Goal: Task Accomplishment & Management: Use online tool/utility

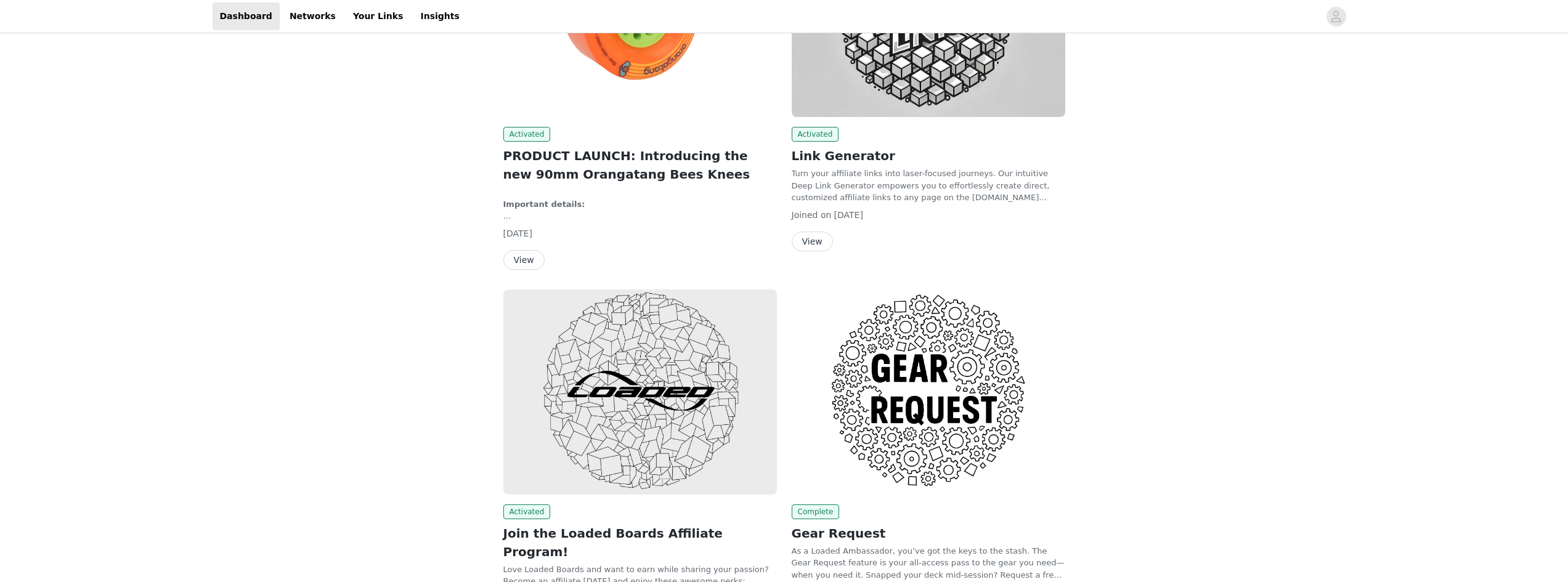
scroll to position [392, 0]
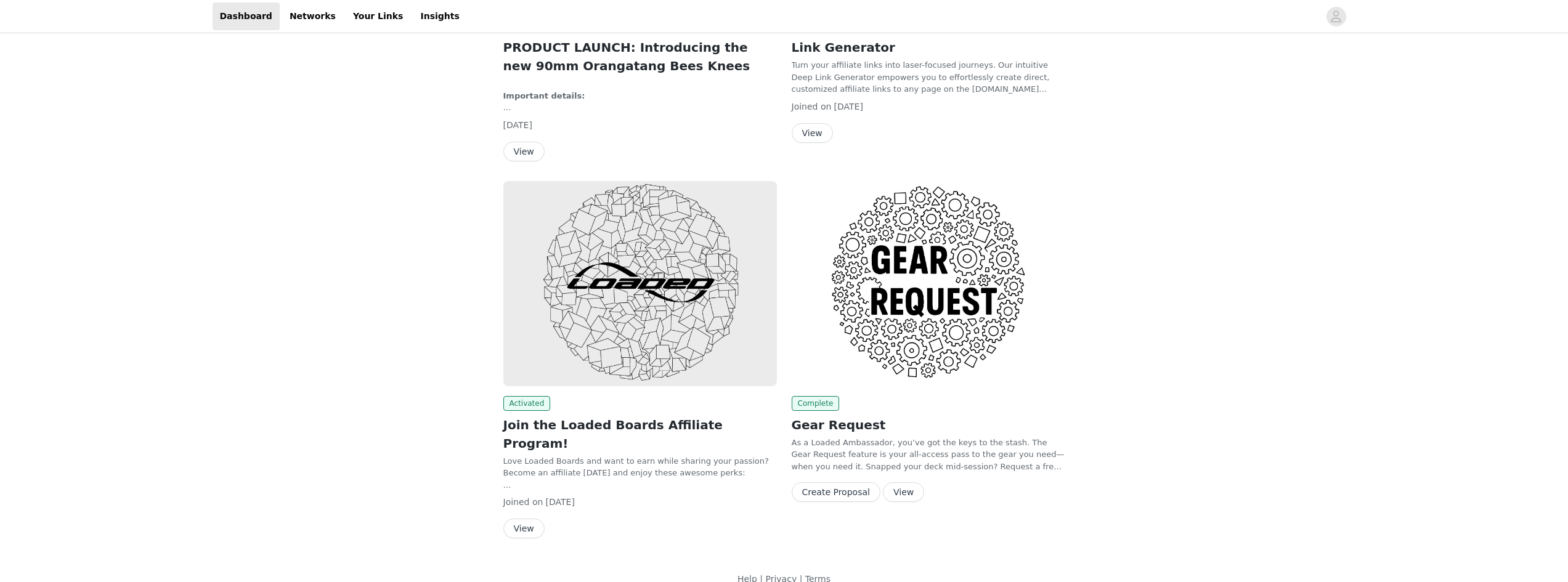
click at [902, 489] on button "View" at bounding box center [904, 492] width 41 height 20
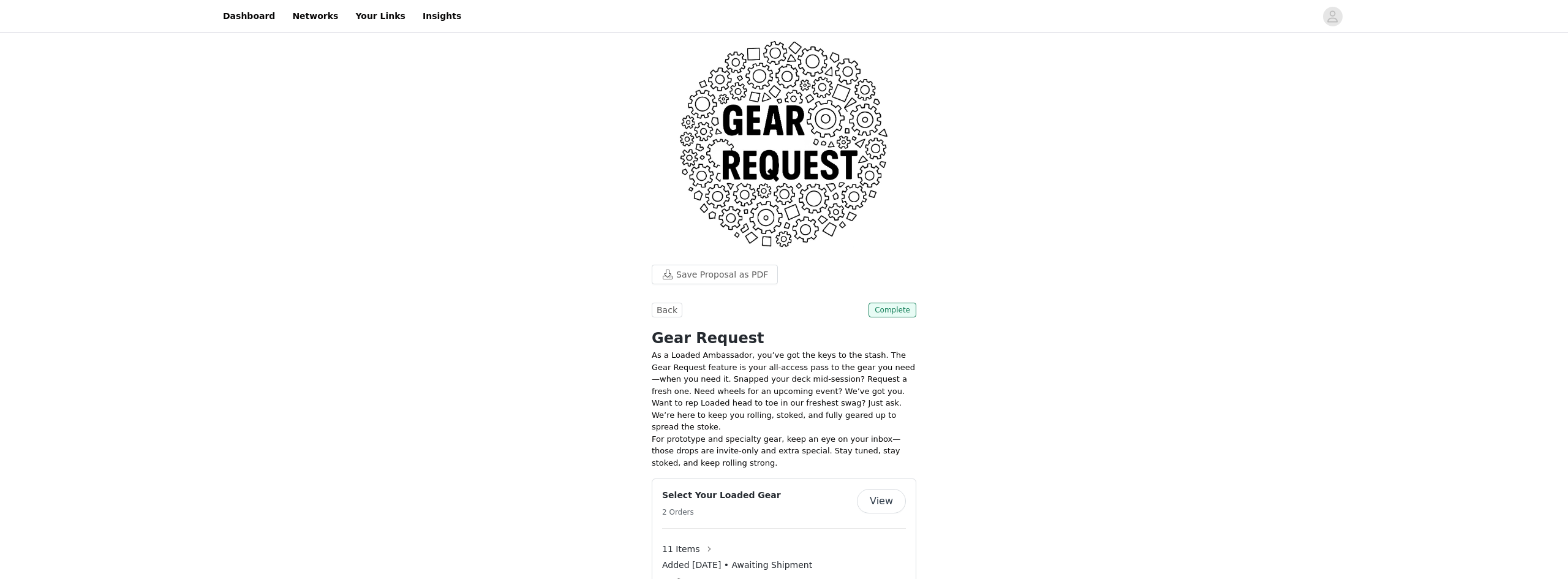
click at [885, 489] on button "View" at bounding box center [881, 501] width 49 height 24
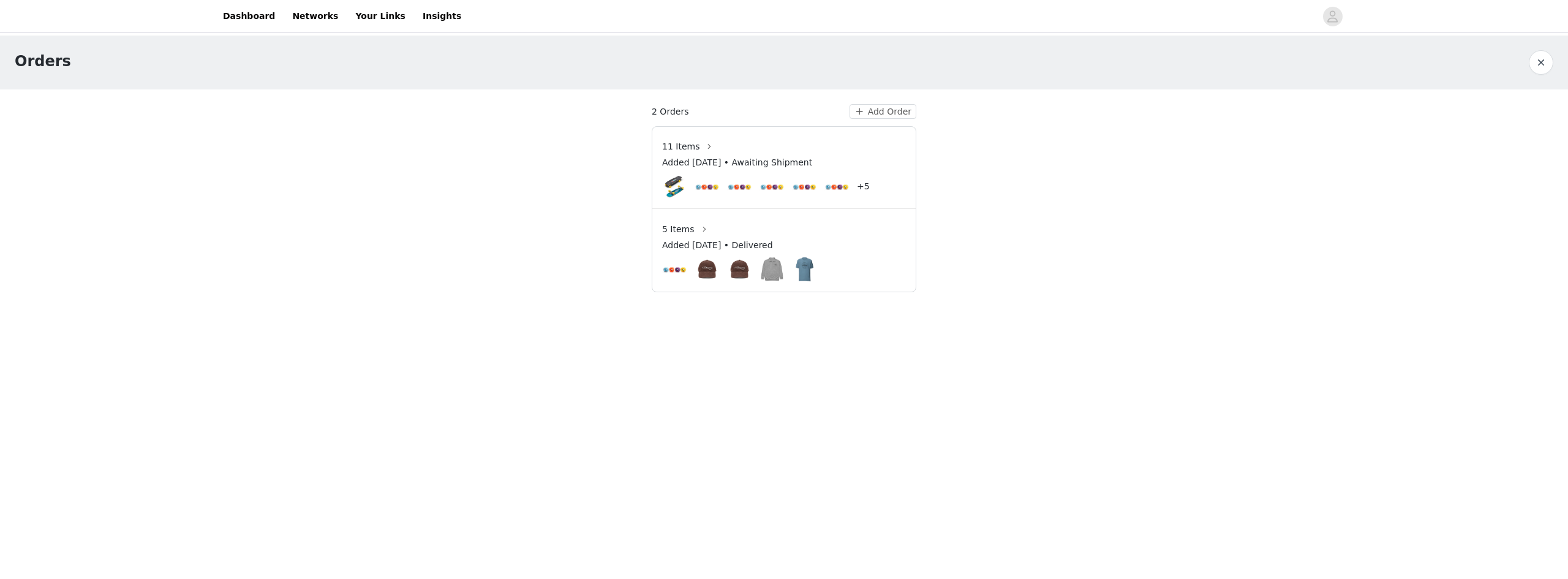
click at [660, 106] on span "2 Orders" at bounding box center [670, 112] width 37 height 13
click at [704, 201] on div "11 Items Added [DATE] • Awaiting Shipment +5" at bounding box center [784, 173] width 264 height 73
click at [876, 109] on button "Add Order" at bounding box center [883, 111] width 67 height 15
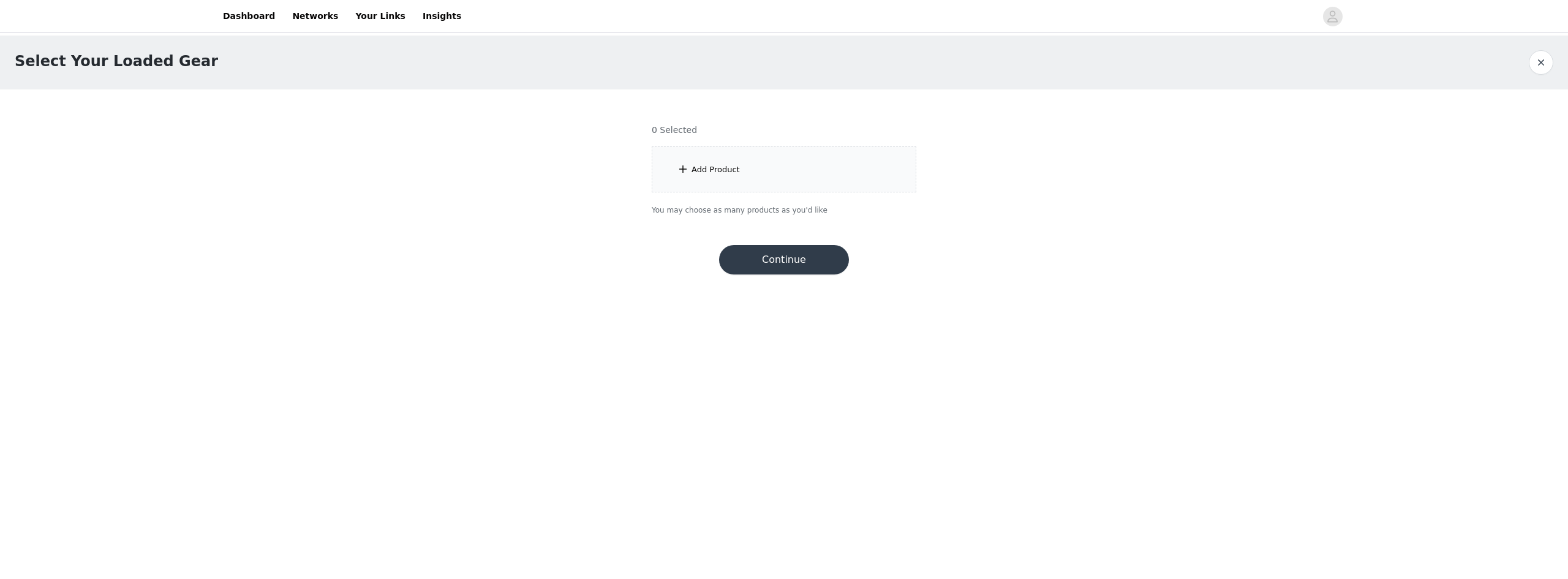
click at [694, 178] on div "Add Product" at bounding box center [784, 169] width 264 height 46
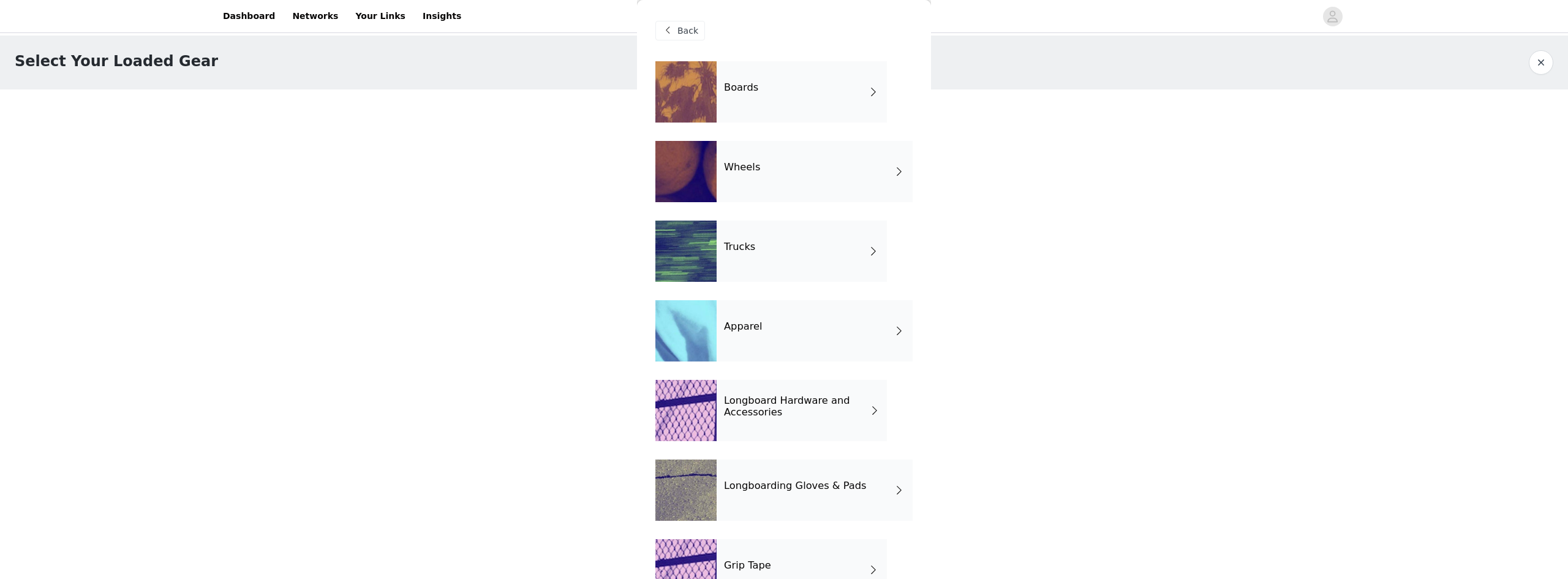
click at [757, 93] on div "Boards" at bounding box center [802, 92] width 171 height 61
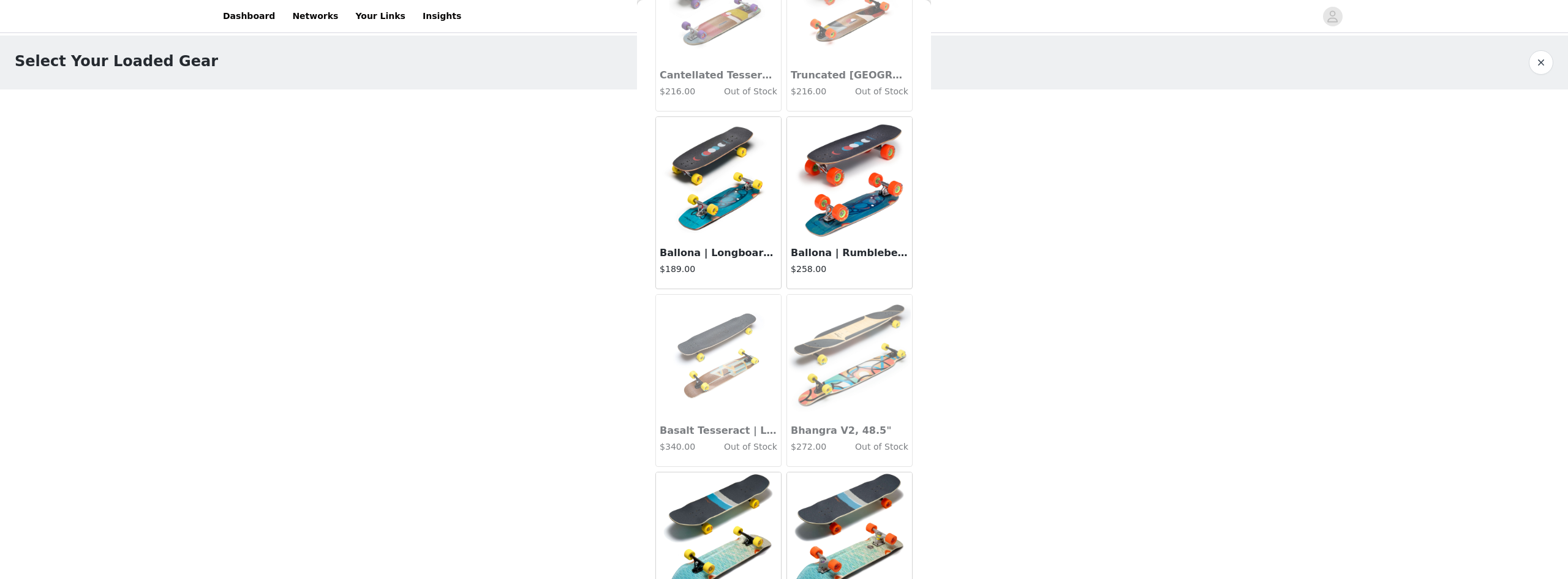
scroll to position [245, 0]
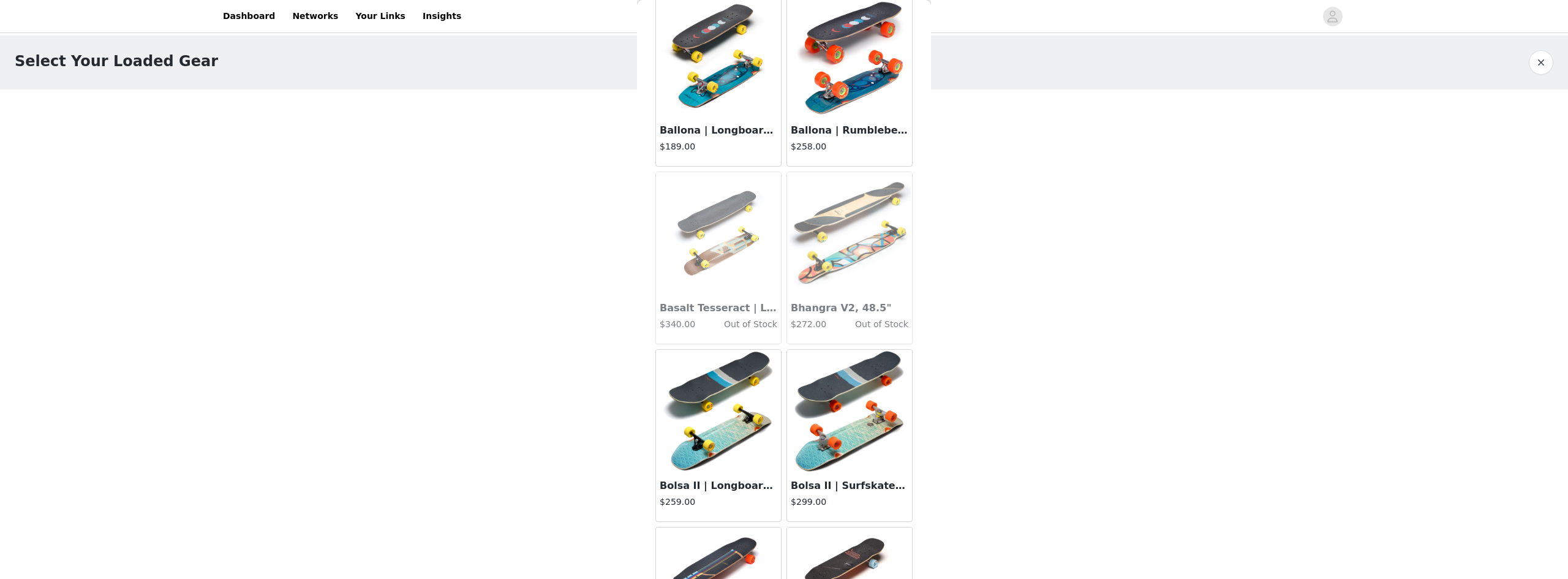
click at [707, 89] on img at bounding box center [718, 56] width 123 height 123
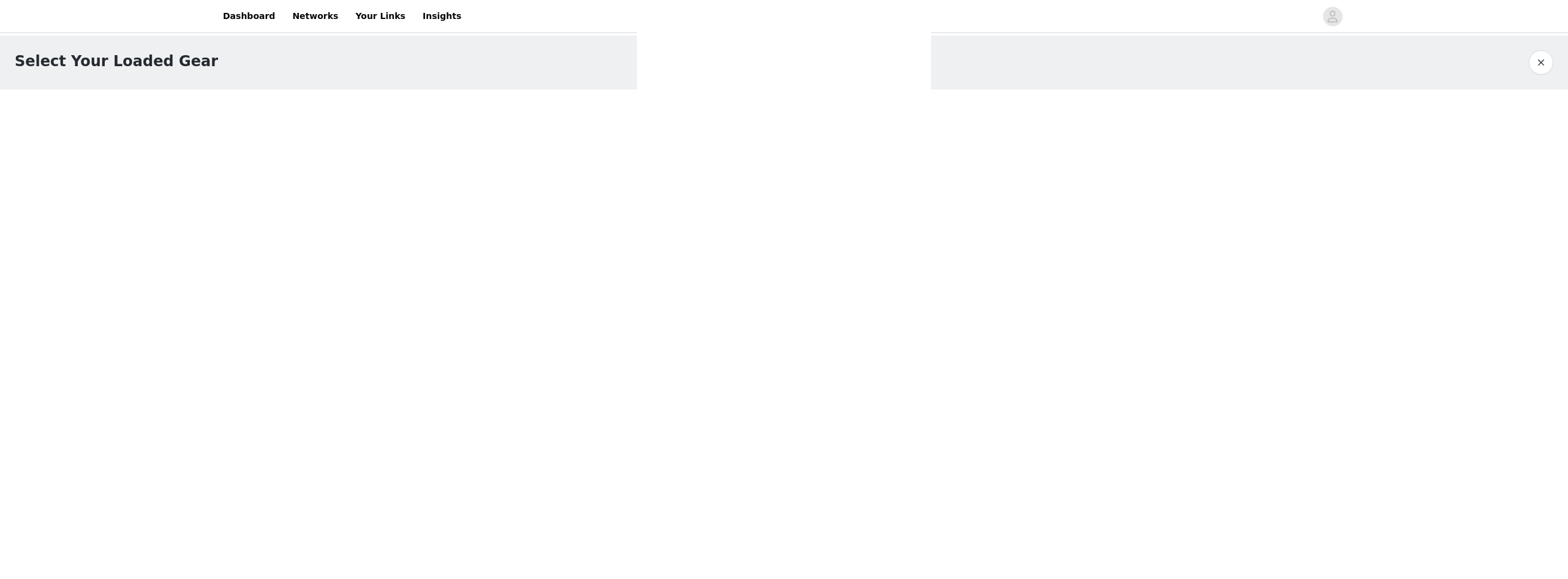
scroll to position [77, 0]
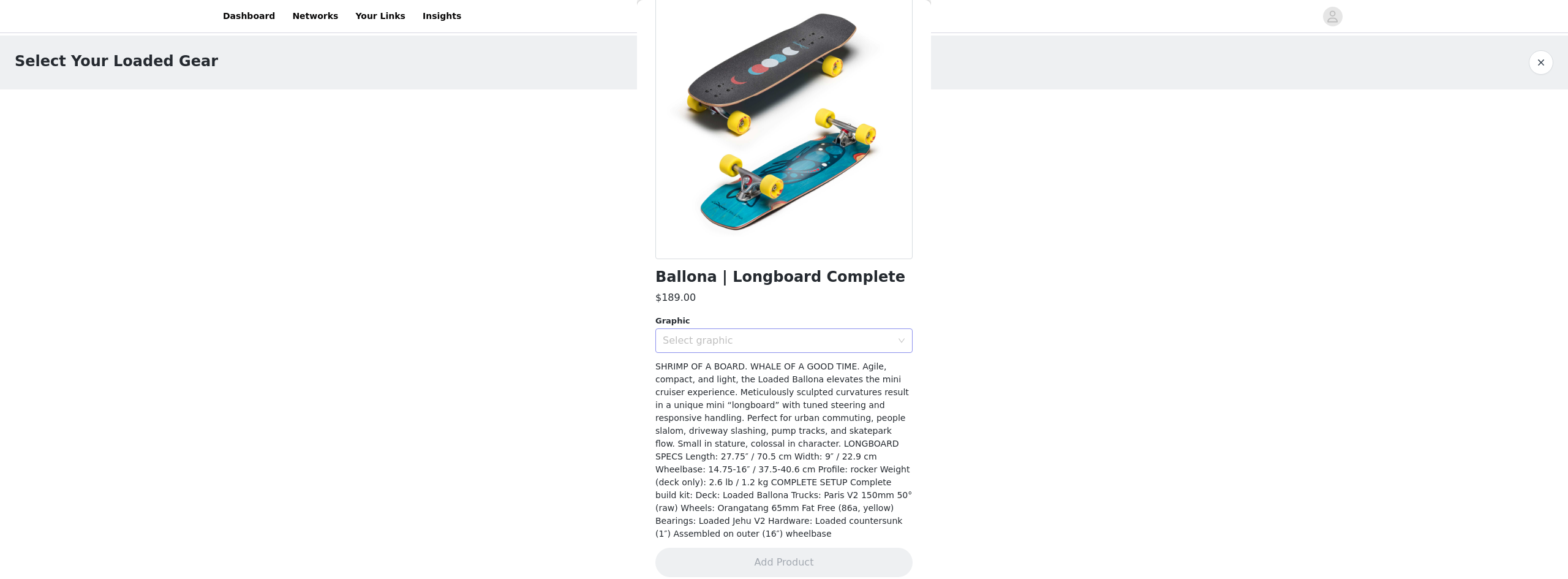
click at [746, 345] on div "Select graphic" at bounding box center [777, 340] width 229 height 13
click at [730, 352] on div "Select graphic" at bounding box center [784, 340] width 257 height 24
click at [731, 365] on span "SHRIMP OF A BOARD. WHALE OF A GOOD TIME. Agile, compact, and light, the Loaded …" at bounding box center [784, 450] width 257 height 177
click at [730, 337] on div "Select graphic" at bounding box center [777, 340] width 229 height 13
click at [717, 374] on li "Moby" at bounding box center [779, 367] width 248 height 20
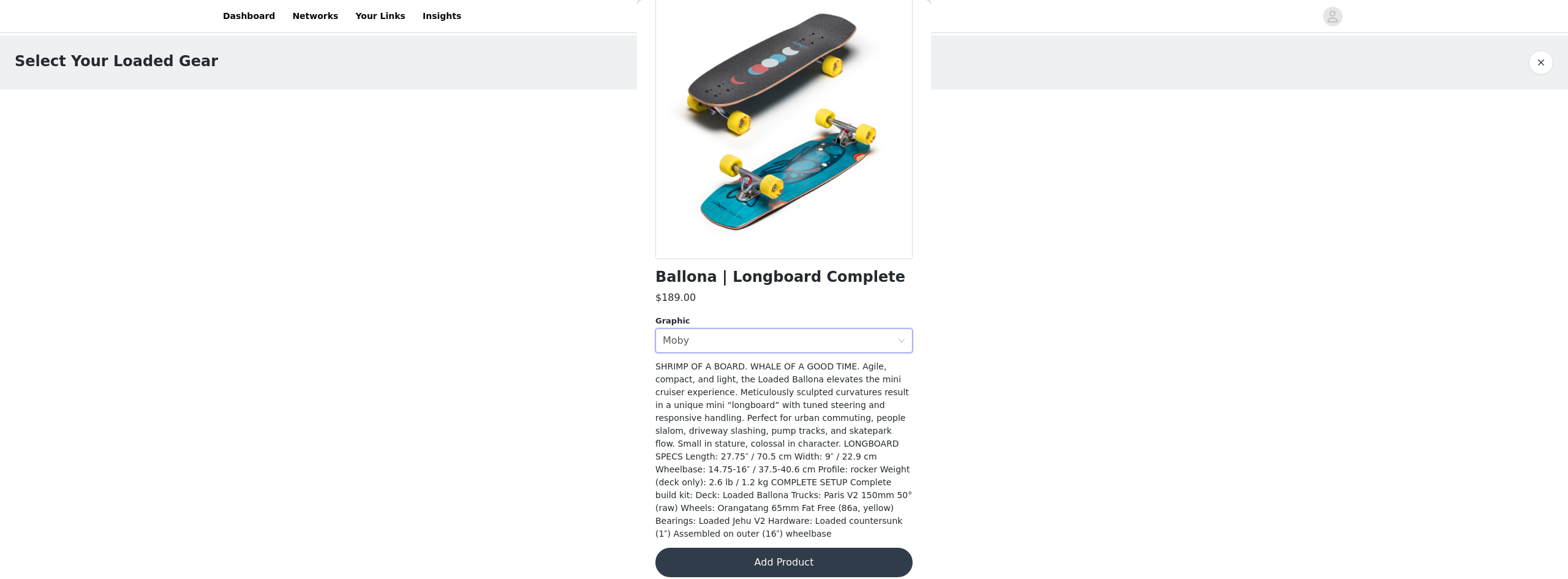
scroll to position [0, 0]
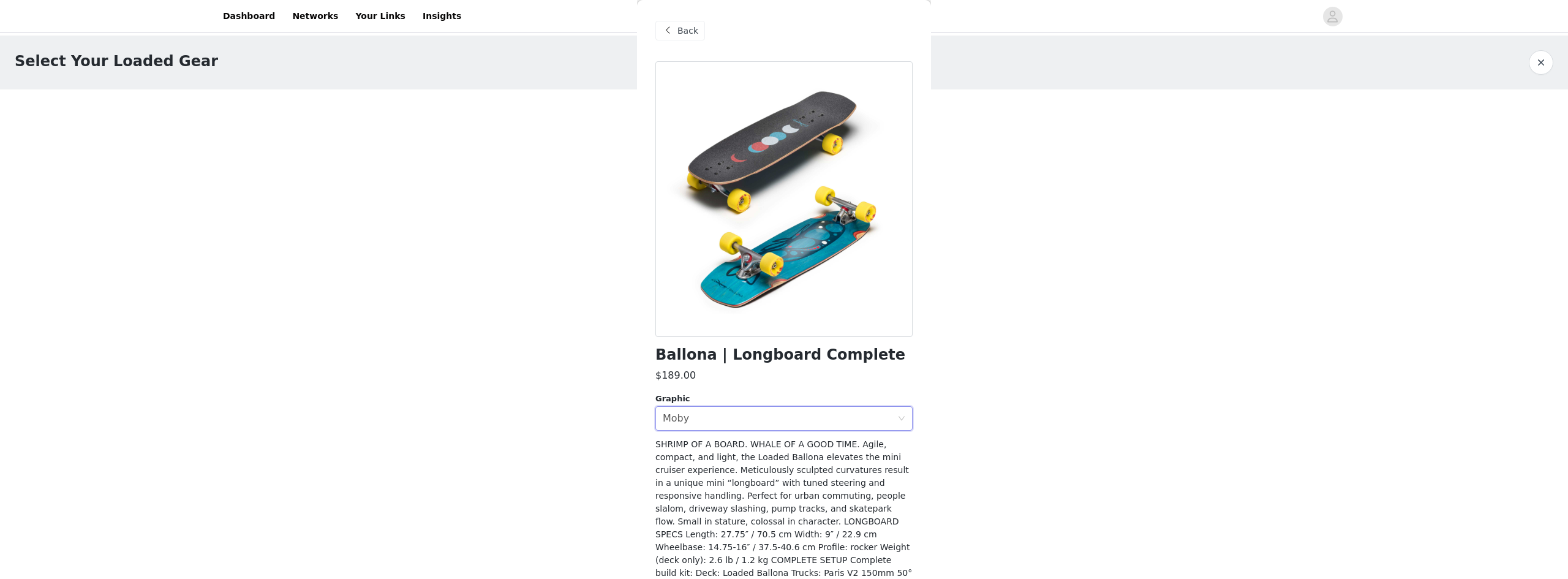
click at [682, 34] on span "Back" at bounding box center [688, 31] width 21 height 13
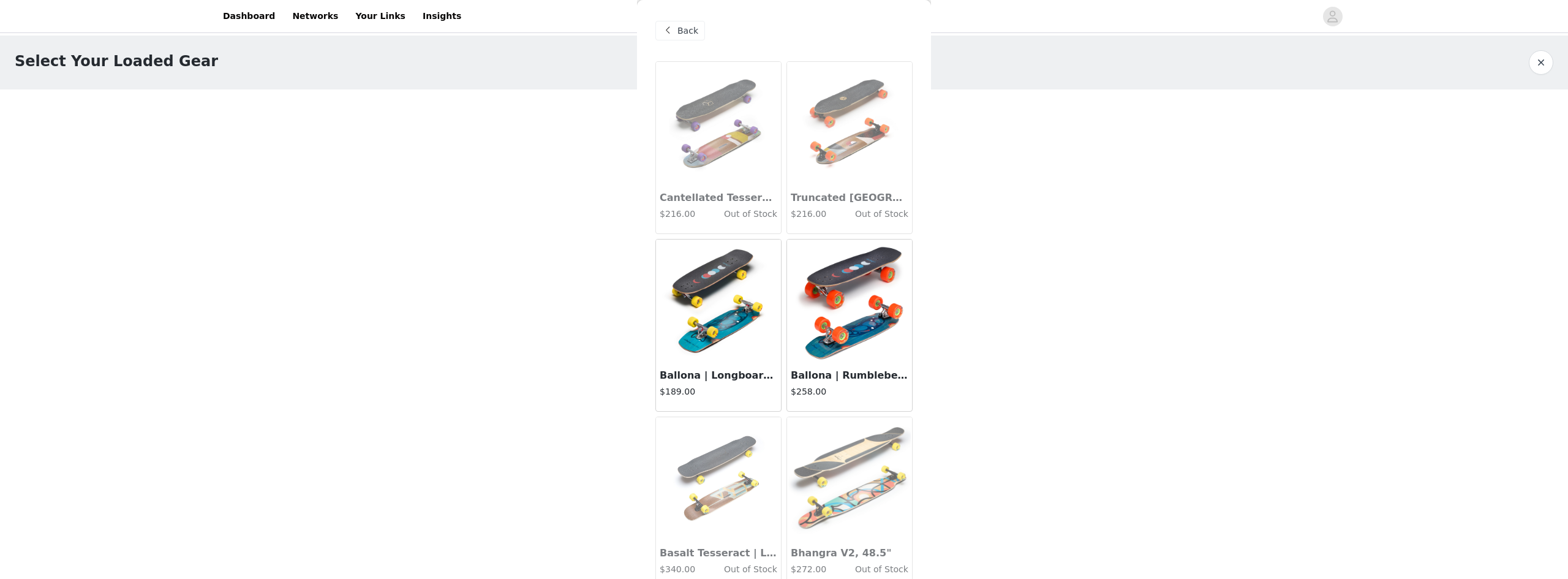
click at [684, 27] on span "Back" at bounding box center [688, 31] width 21 height 13
